Goal: Information Seeking & Learning: Learn about a topic

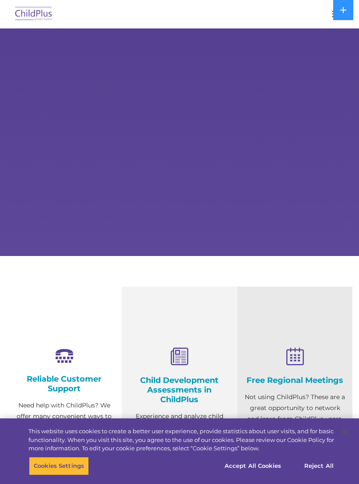
select select "MEDIUM"
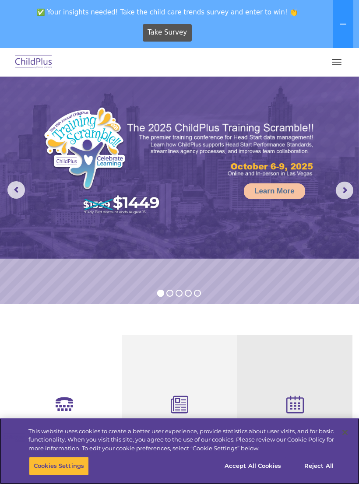
click at [330, 69] on button "button" at bounding box center [336, 62] width 18 height 14
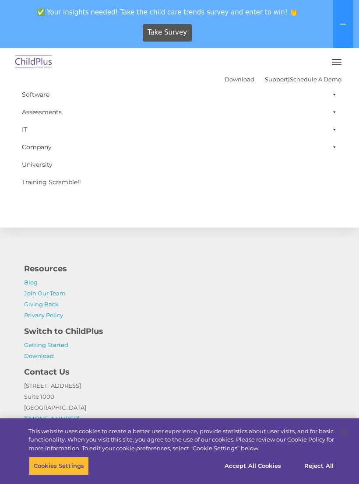
scroll to position [979, 0]
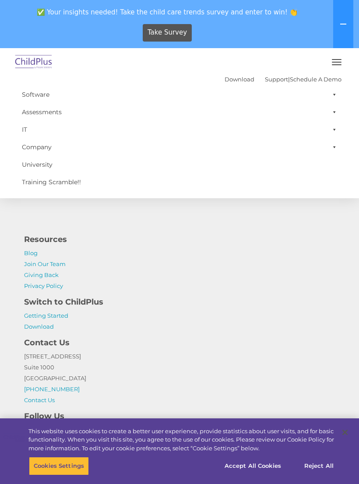
click at [66, 317] on link "Getting Started" at bounding box center [46, 315] width 44 height 7
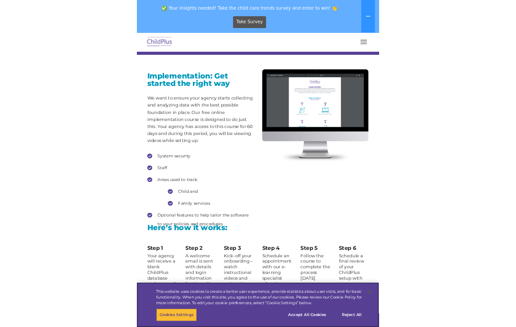
scroll to position [1015, 0]
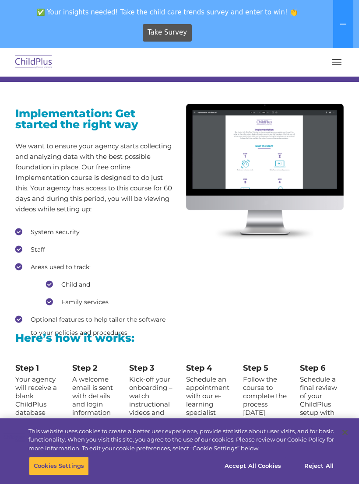
click at [222, 3] on div "✅ Your insights needed! Take the child care trends survey and enter to win! 👏 T…" at bounding box center [167, 24] width 334 height 48
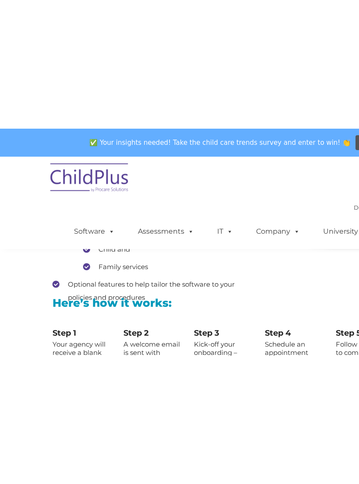
scroll to position [1006, 0]
